Goal: Information Seeking & Learning: Learn about a topic

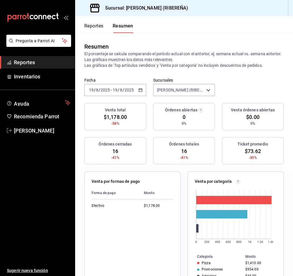
click at [97, 25] on button "Reportes" at bounding box center [93, 28] width 19 height 10
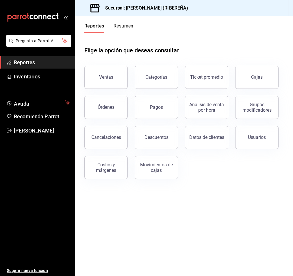
click at [109, 76] on div "Ventas" at bounding box center [106, 76] width 14 height 5
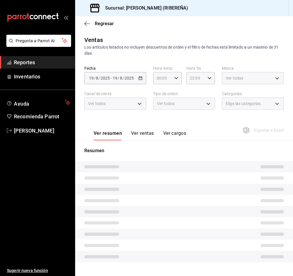
click at [146, 134] on button "Ver ventas" at bounding box center [142, 135] width 23 height 10
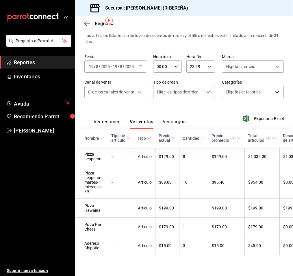
scroll to position [22, 0]
click at [87, 26] on icon "button" at bounding box center [87, 23] width 6 height 5
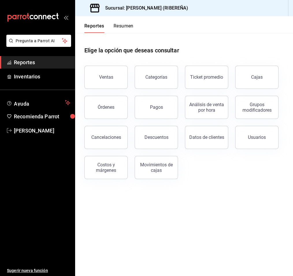
click at [91, 28] on button "Reportes" at bounding box center [94, 28] width 20 height 10
click at [229, 199] on main "Elige la opción que deseas consultar Ventas Categorías Ticket promedio Cajas Ór…" at bounding box center [184, 154] width 218 height 243
click at [103, 77] on div "Ventas" at bounding box center [106, 76] width 14 height 5
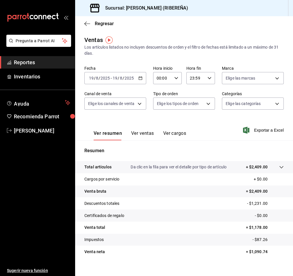
click at [139, 131] on button "Ver ventas" at bounding box center [142, 135] width 23 height 10
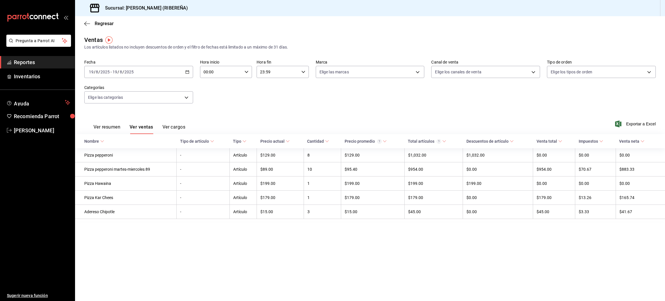
click at [293, 102] on div "Fecha 2025-08-19 19 / 8 / 2025 - 2025-08-19 19 / 8 / 2025 Hora inicio 00:00 Hor…" at bounding box center [370, 84] width 572 height 51
click at [86, 22] on icon "button" at bounding box center [87, 23] width 6 height 5
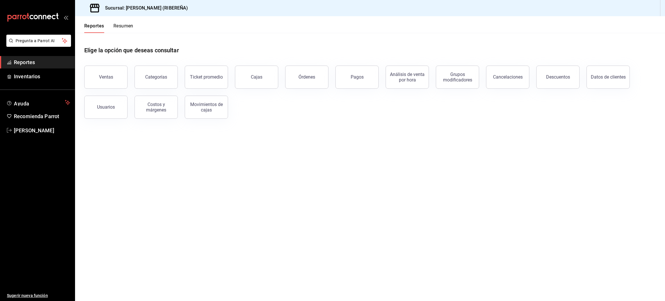
click at [495, 157] on main "Elige la opción que deseas consultar Ventas Categorías Ticket promedio Cajas Ór…" at bounding box center [370, 167] width 590 height 268
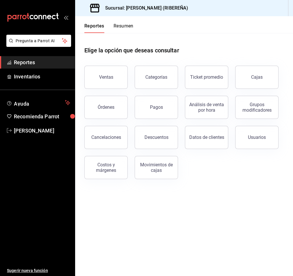
click at [111, 220] on main "Elige la opción que deseas consultar Ventas Categorías Ticket promedio Cajas Ór…" at bounding box center [184, 154] width 218 height 243
click at [104, 74] on div "Ventas" at bounding box center [106, 76] width 14 height 5
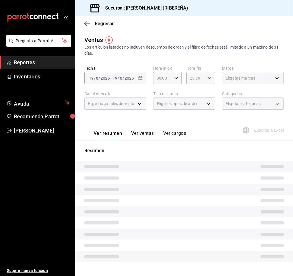
click at [143, 137] on button "Ver ventas" at bounding box center [142, 135] width 23 height 10
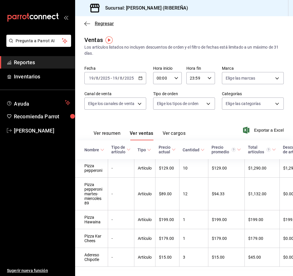
click at [85, 23] on icon "button" at bounding box center [87, 23] width 6 height 0
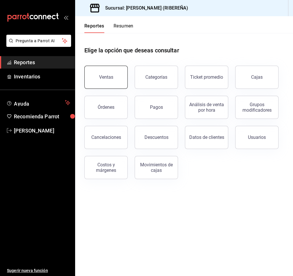
click at [107, 72] on button "Ventas" at bounding box center [105, 77] width 43 height 23
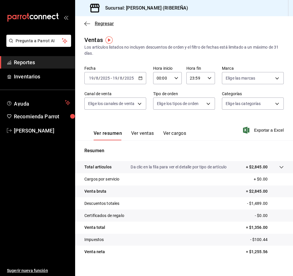
click at [88, 24] on icon "button" at bounding box center [87, 23] width 6 height 5
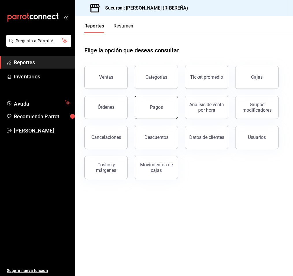
click at [157, 101] on button "Pagos" at bounding box center [156, 107] width 43 height 23
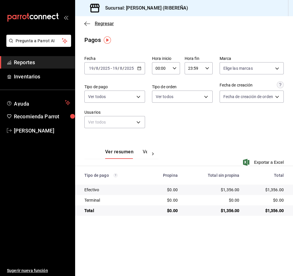
click at [85, 23] on icon "button" at bounding box center [87, 23] width 6 height 0
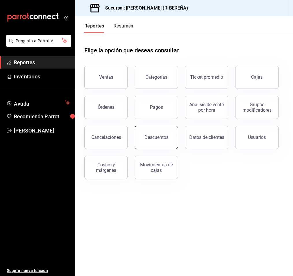
click at [157, 136] on div "Descuentos" at bounding box center [156, 136] width 24 height 5
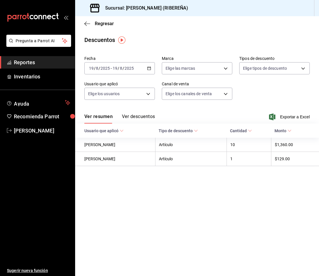
click at [212, 217] on main "Regresar Descuentos Fecha 2025-08-19 19 / 8 / 2025 - 2025-08-19 19 / 8 / 2025 M…" at bounding box center [197, 145] width 244 height 259
click at [142, 116] on button "Ver descuentos" at bounding box center [138, 119] width 33 height 10
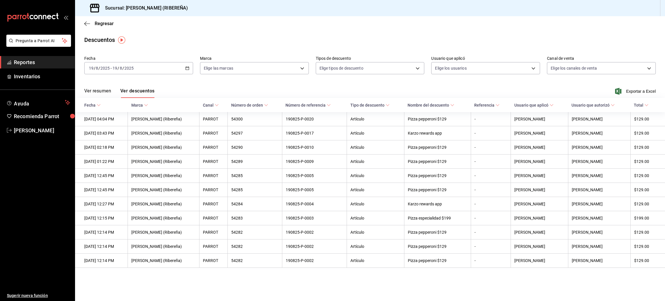
click at [223, 33] on main "Regresar Descuentos Fecha 2025-08-19 19 / 8 / 2025 - 2025-08-19 19 / 8 / 2025 M…" at bounding box center [370, 158] width 590 height 285
click at [223, 275] on main "Regresar Descuentos Fecha 2025-08-19 19 / 8 / 2025 - 2025-08-19 19 / 8 / 2025 M…" at bounding box center [370, 158] width 590 height 285
click at [293, 48] on main "Regresar Descuentos Fecha 2025-08-19 19 / 8 / 2025 - 2025-08-19 19 / 8 / 2025 M…" at bounding box center [370, 158] width 590 height 285
